Goal: Task Accomplishment & Management: Complete application form

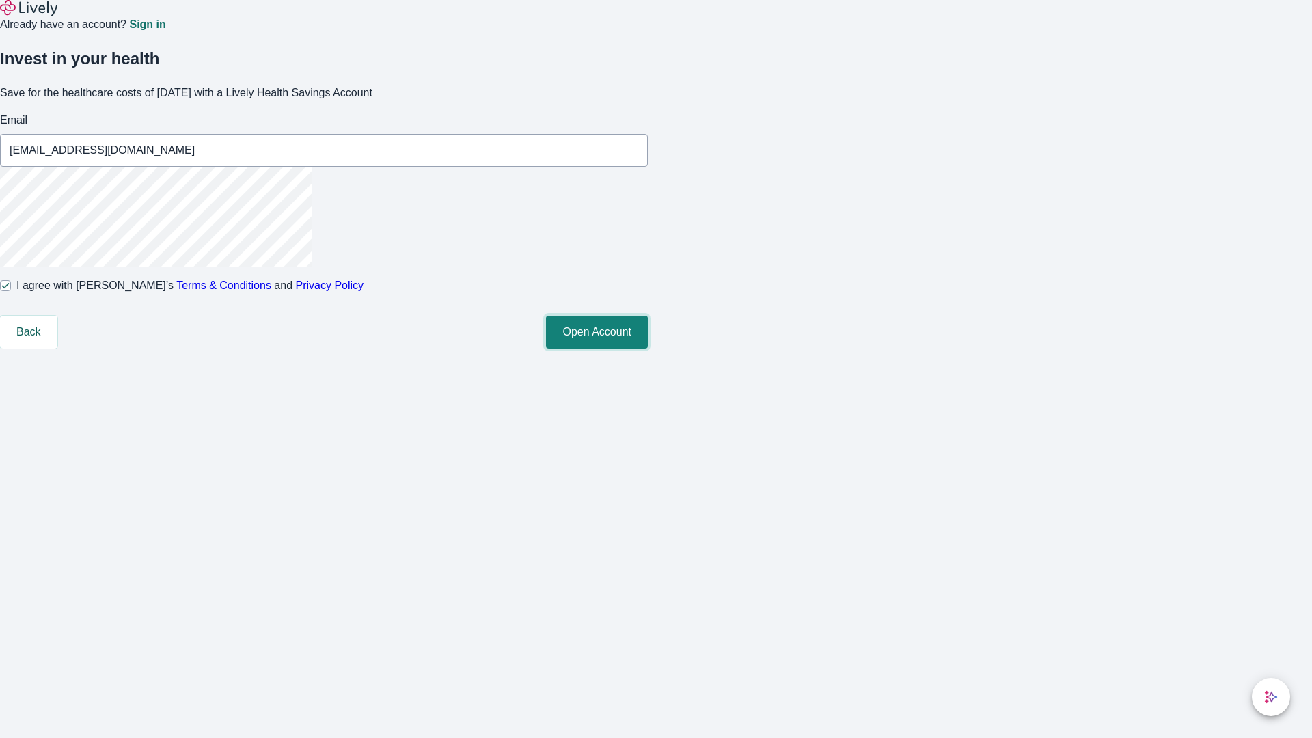
click at [648, 348] on button "Open Account" at bounding box center [597, 332] width 102 height 33
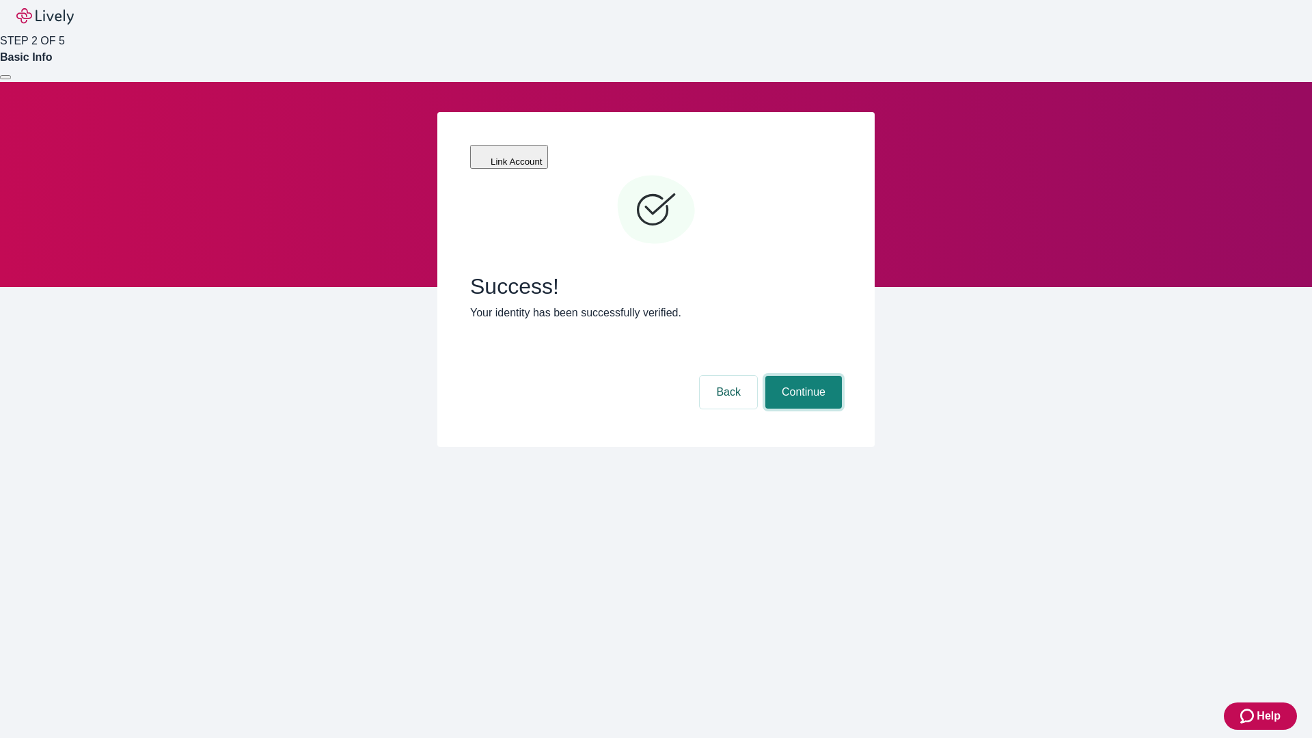
click at [801, 376] on button "Continue" at bounding box center [803, 392] width 77 height 33
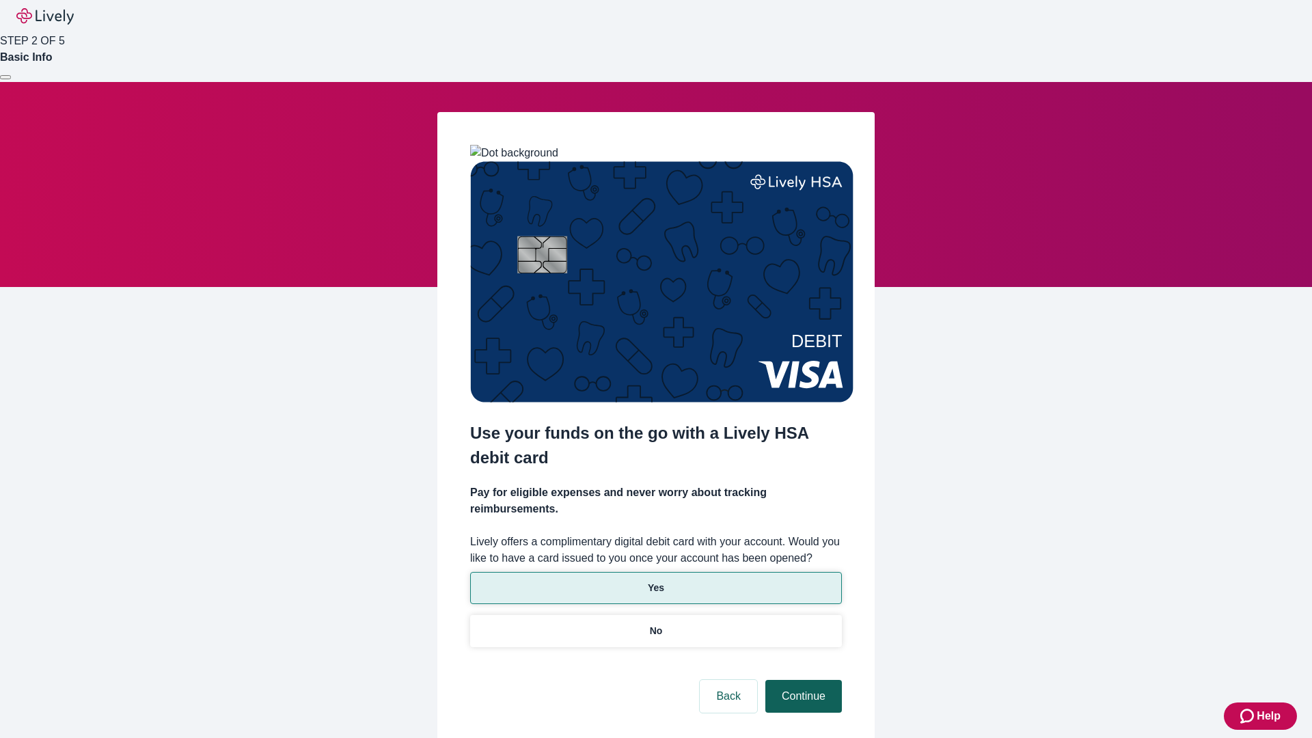
click at [655, 581] on p "Yes" at bounding box center [656, 588] width 16 height 14
click at [801, 680] on button "Continue" at bounding box center [803, 696] width 77 height 33
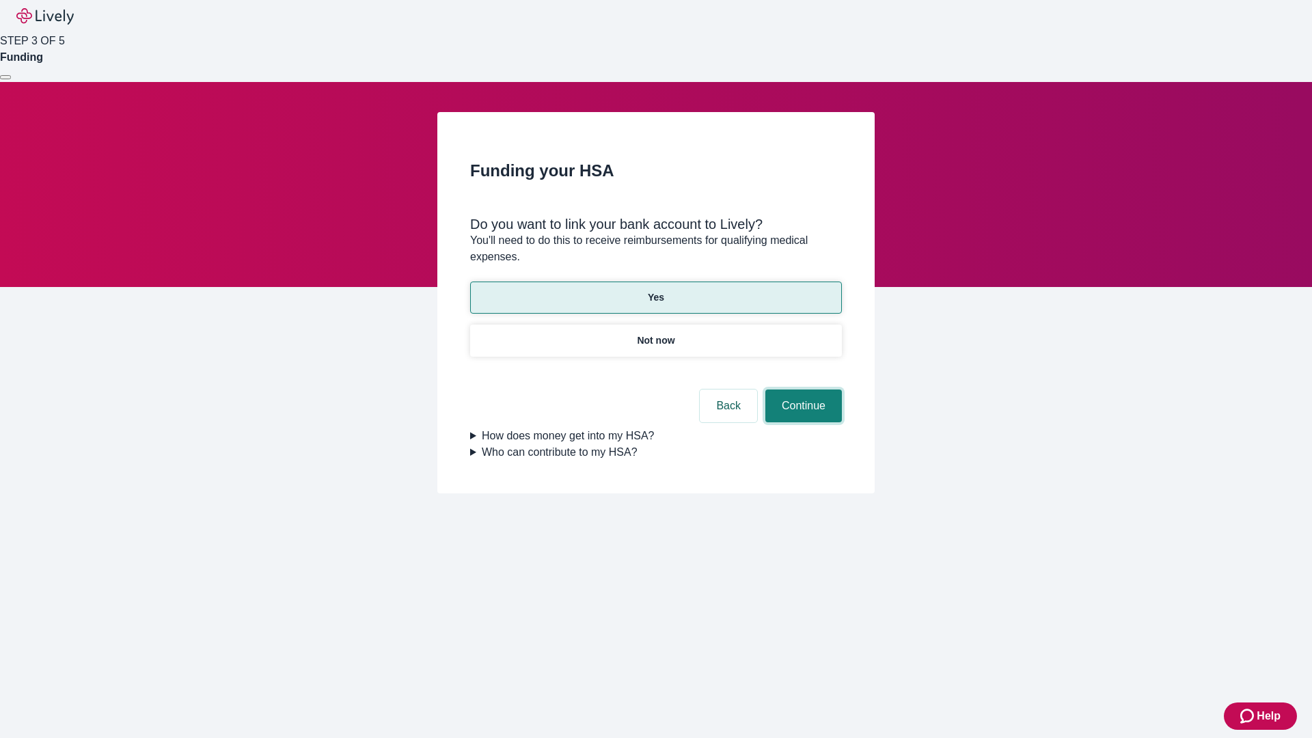
click at [801, 389] on button "Continue" at bounding box center [803, 405] width 77 height 33
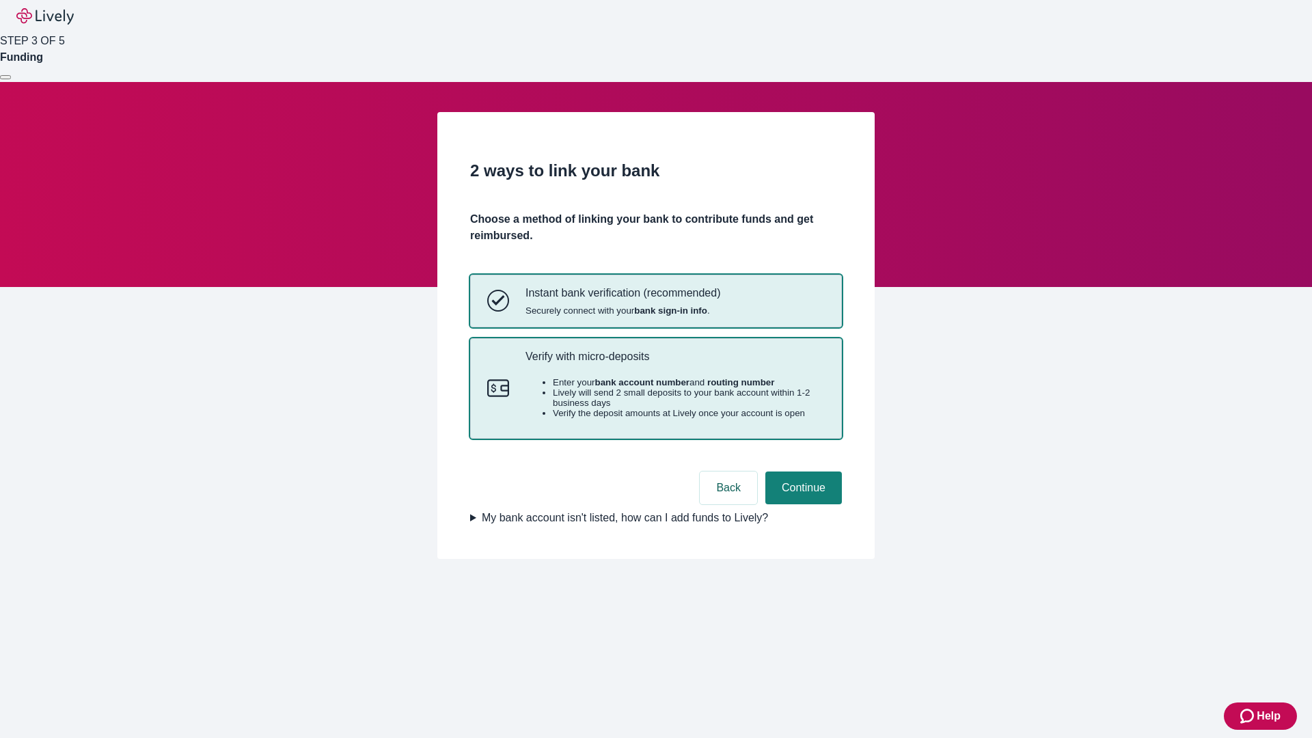
click at [674, 363] on p "Verify with micro-deposits" at bounding box center [674, 356] width 299 height 13
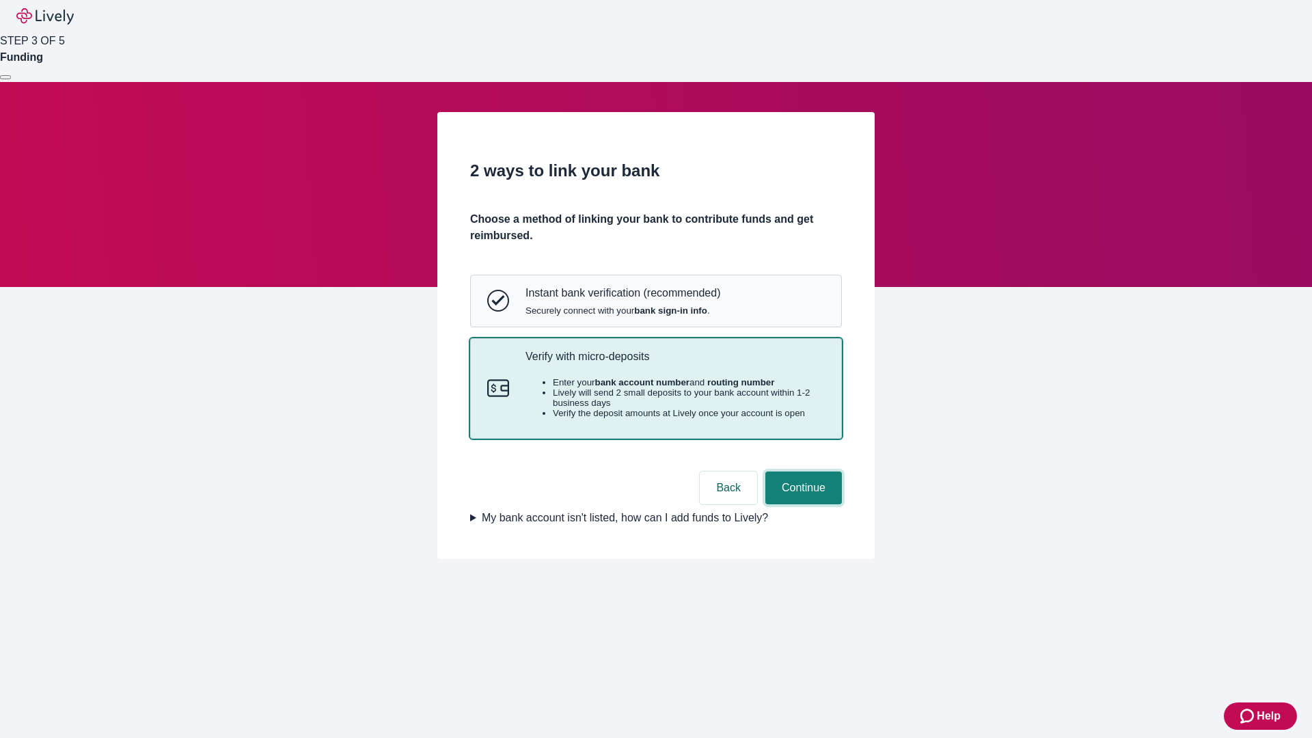
click at [801, 504] on button "Continue" at bounding box center [803, 487] width 77 height 33
